Goal: Transaction & Acquisition: Purchase product/service

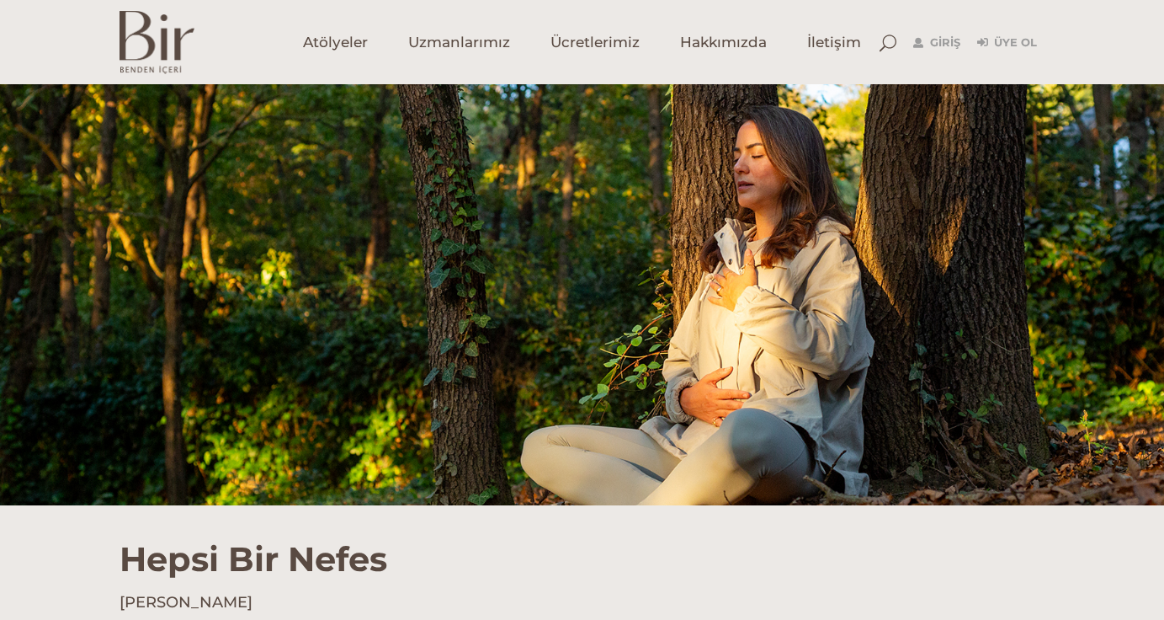
scroll to position [394, 0]
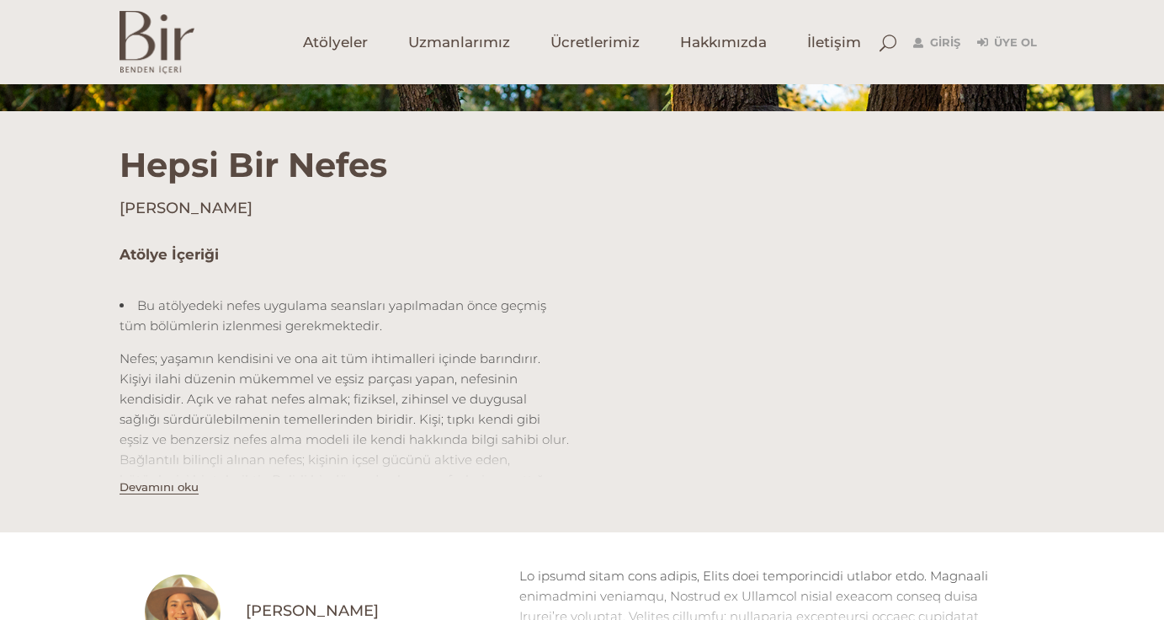
click at [161, 490] on button "Devamını oku" at bounding box center [159, 487] width 79 height 14
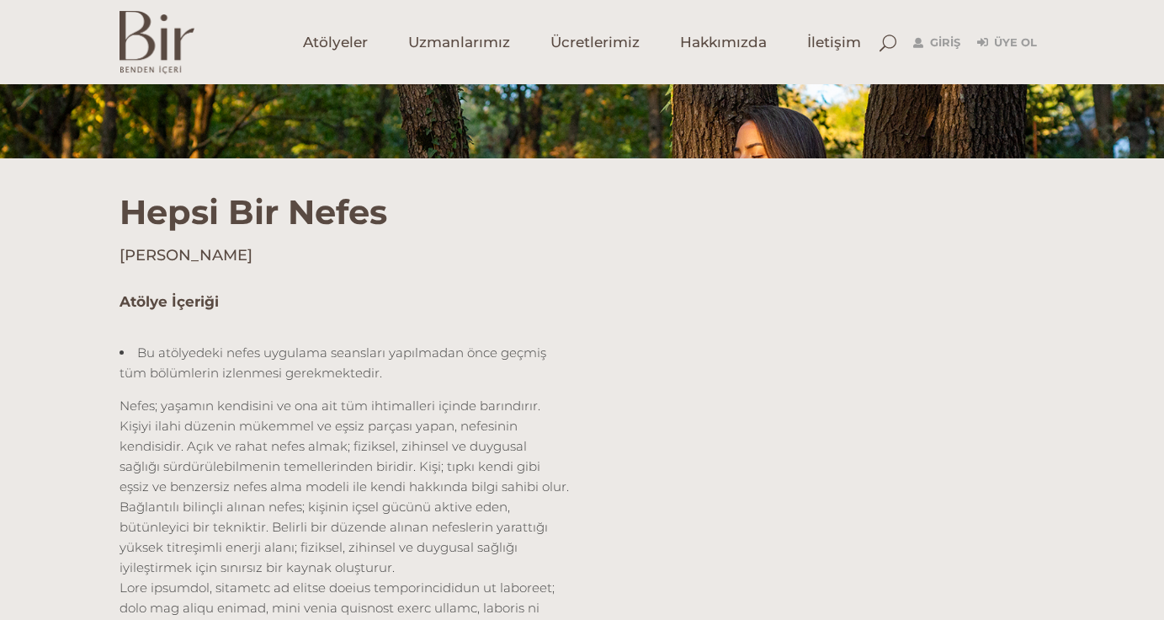
scroll to position [721, 0]
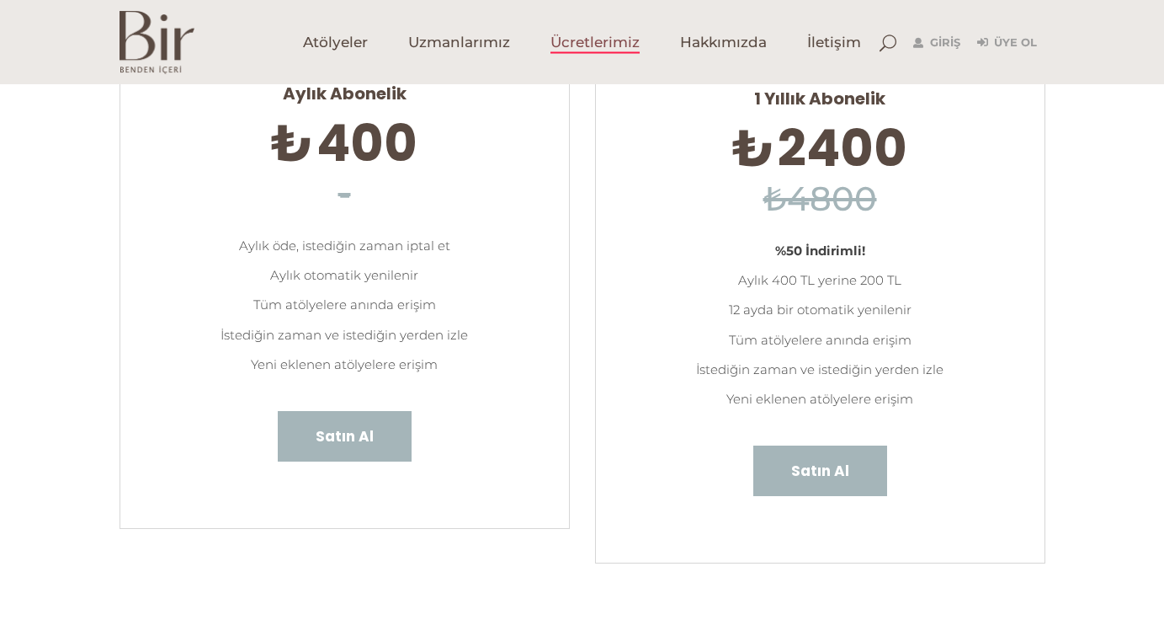
scroll to position [205, 0]
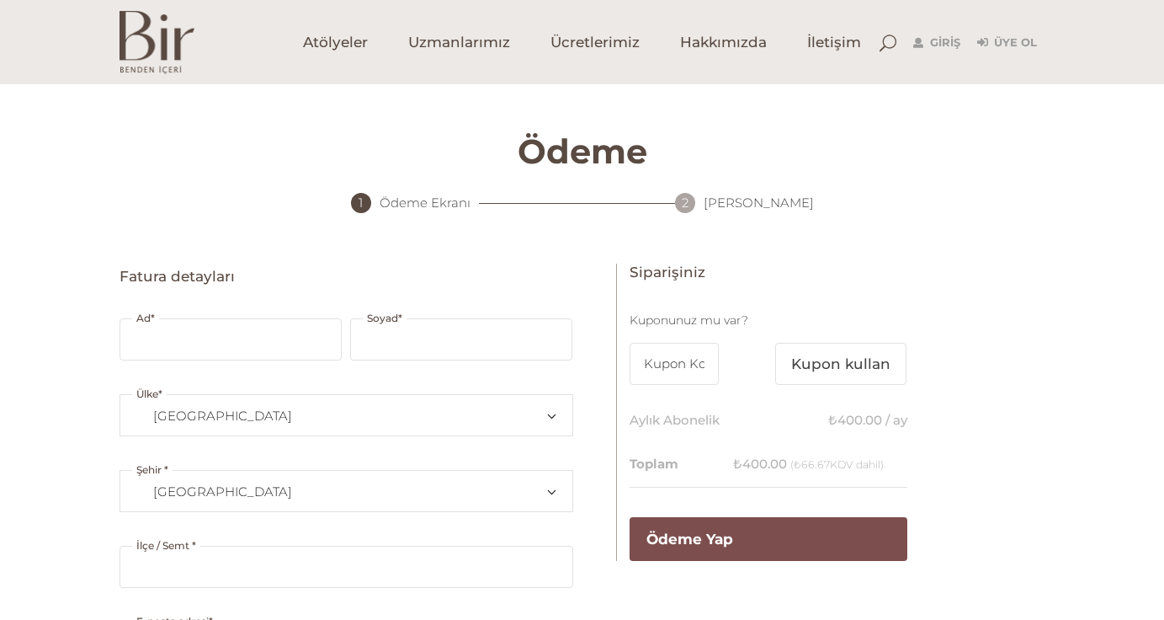
select select "TR34"
type input "SERCAN"
click at [467, 341] on input "Soyad *" at bounding box center [461, 339] width 222 height 42
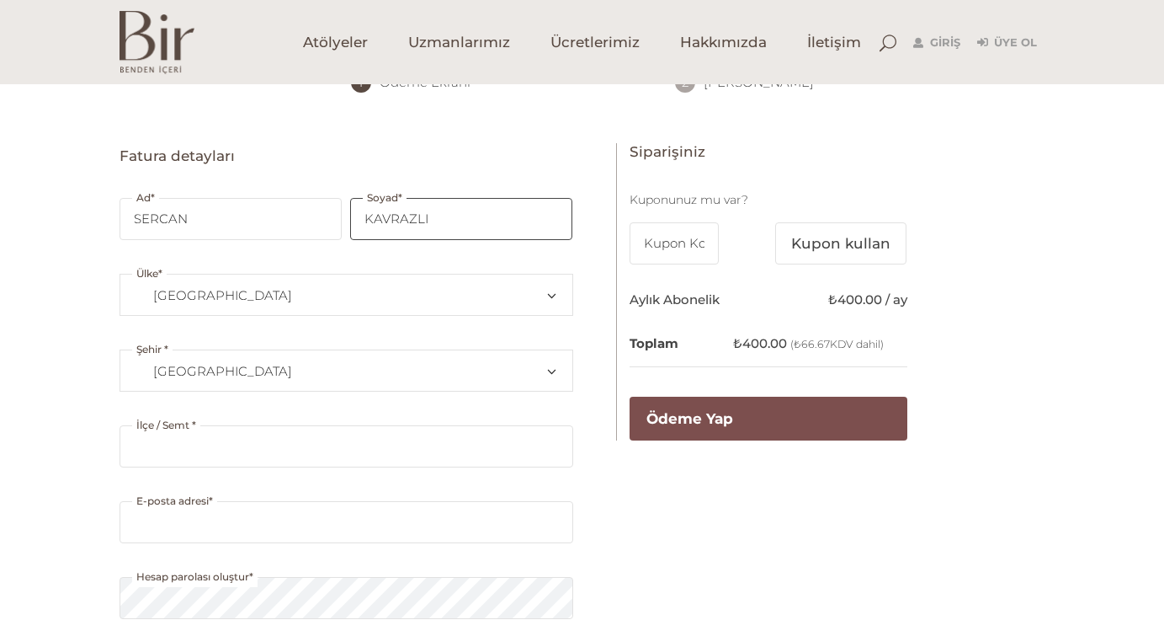
scroll to position [122, 0]
type input "KAVRAZLI"
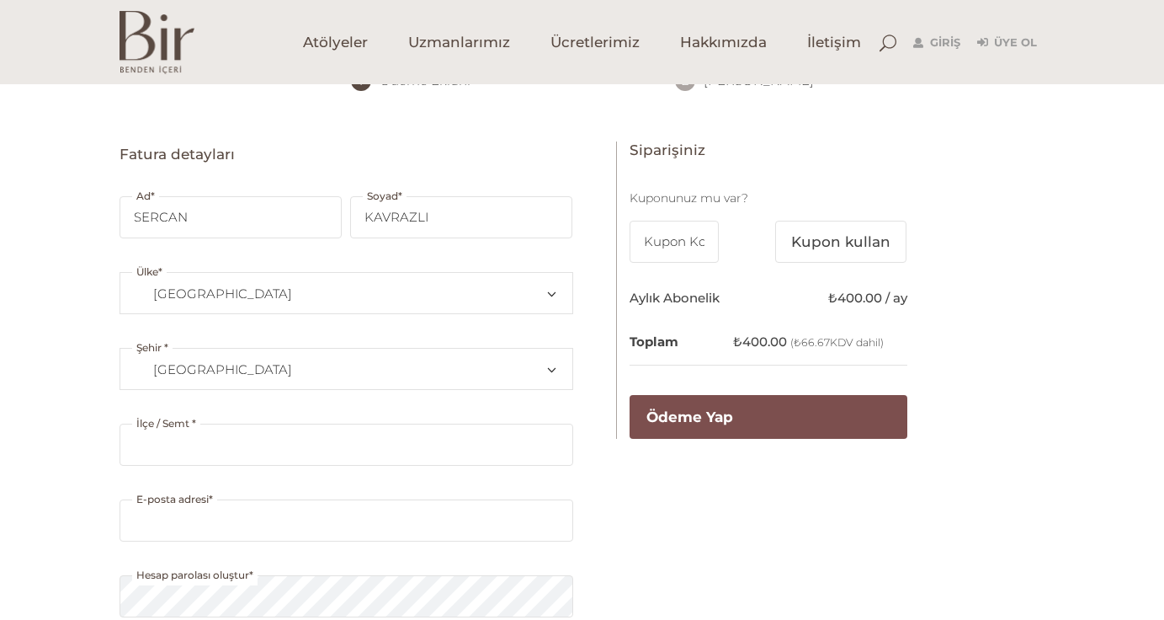
click at [207, 372] on span "[GEOGRAPHIC_DATA]" at bounding box center [346, 369] width 423 height 40
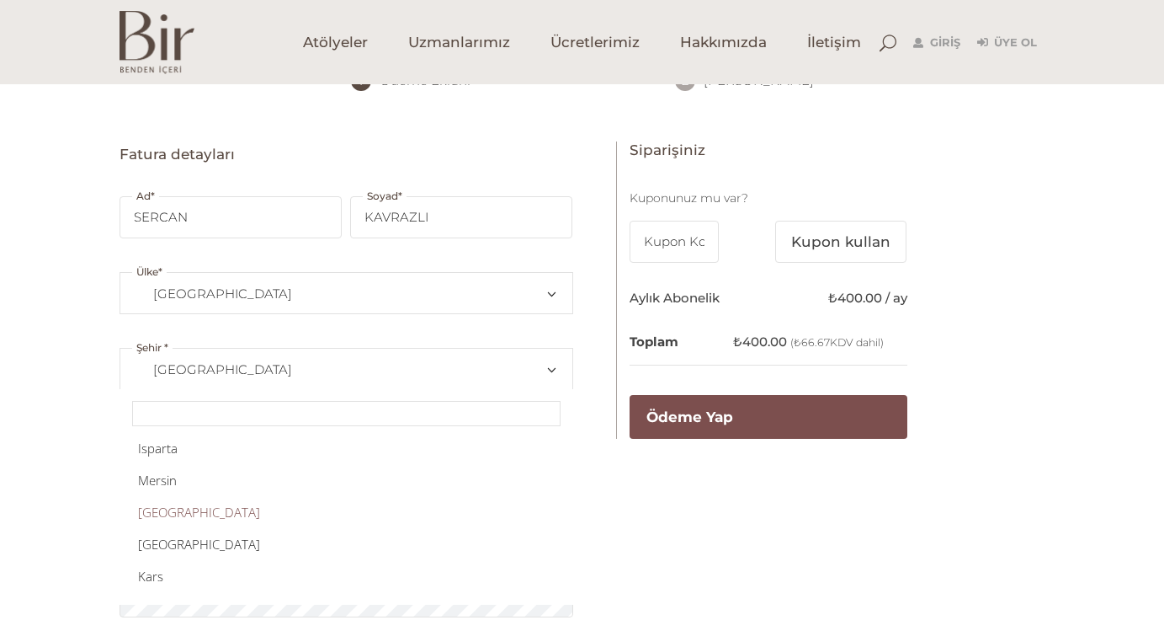
click at [71, 374] on div "Ödeme Zaten üye misiniz? Giriş yapmak için tıklayın Bizimle önceden alışveriş y…" at bounding box center [582, 484] width 1164 height 1045
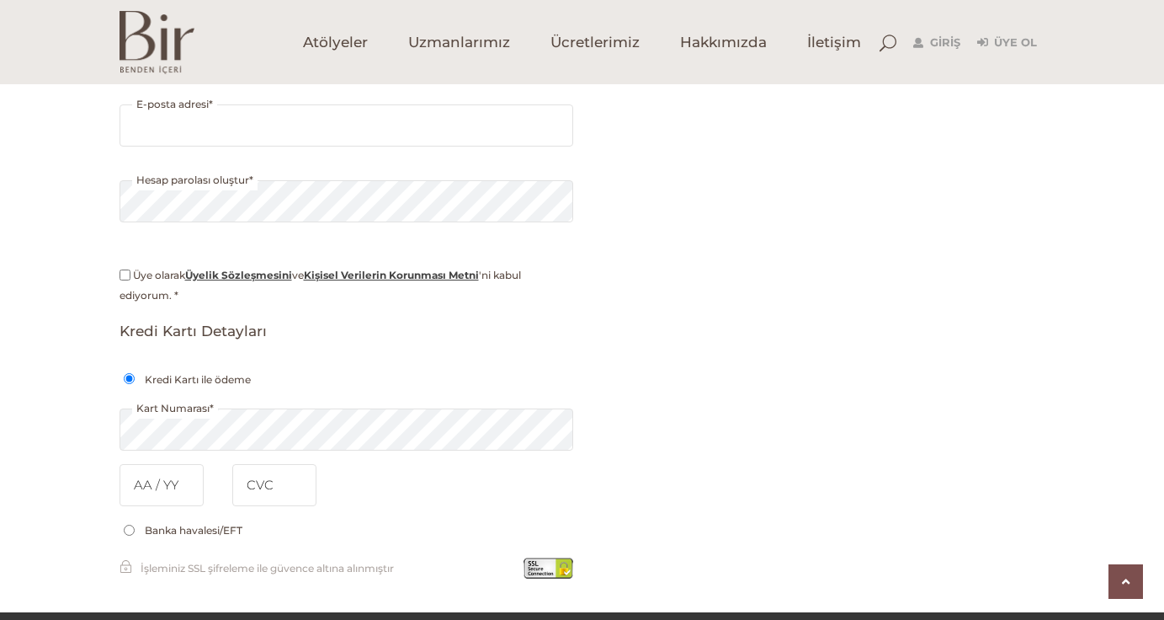
scroll to position [742, 0]
